Goal: Check status: Check status

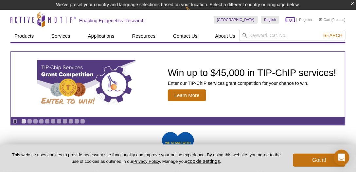
click at [291, 18] on link "Login" at bounding box center [290, 19] width 9 height 5
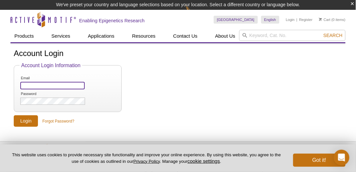
click at [23, 85] on input "Email" at bounding box center [52, 86] width 64 height 8
type input "liyangme@cop.sc.edu"
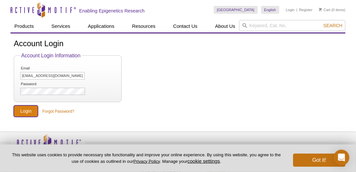
click at [24, 112] on input "Login" at bounding box center [26, 110] width 24 height 11
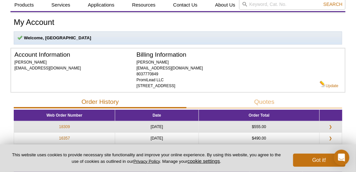
scroll to position [75, 0]
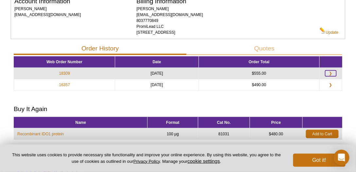
click at [331, 71] on link "❯" at bounding box center [330, 73] width 11 height 6
click at [64, 71] on link "18309" at bounding box center [64, 73] width 11 height 6
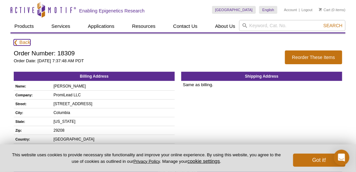
click at [16, 43] on link "❮ Back" at bounding box center [22, 42] width 17 height 6
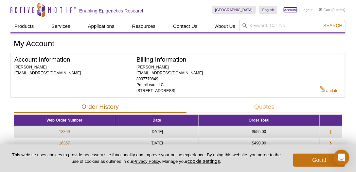
click at [290, 9] on link "Account" at bounding box center [290, 10] width 13 height 5
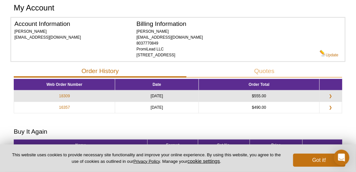
scroll to position [37, 0]
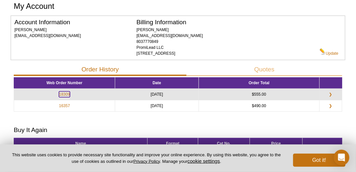
click at [64, 94] on link "18309" at bounding box center [64, 94] width 11 height 6
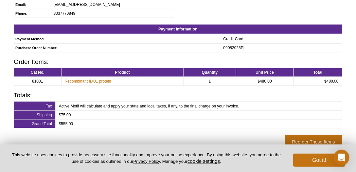
scroll to position [197, 0]
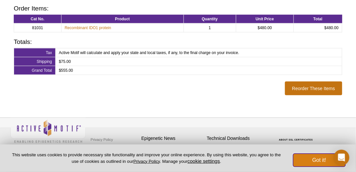
click at [317, 159] on button "Got it!" at bounding box center [319, 160] width 52 height 13
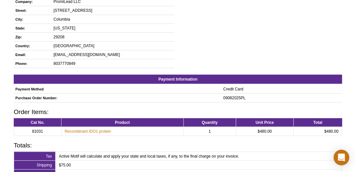
scroll to position [0, 0]
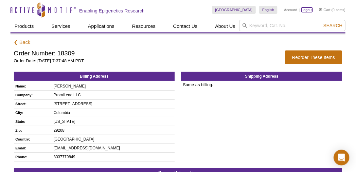
click at [307, 9] on link "Logout" at bounding box center [307, 10] width 11 height 5
